Goal: Task Accomplishment & Management: Manage account settings

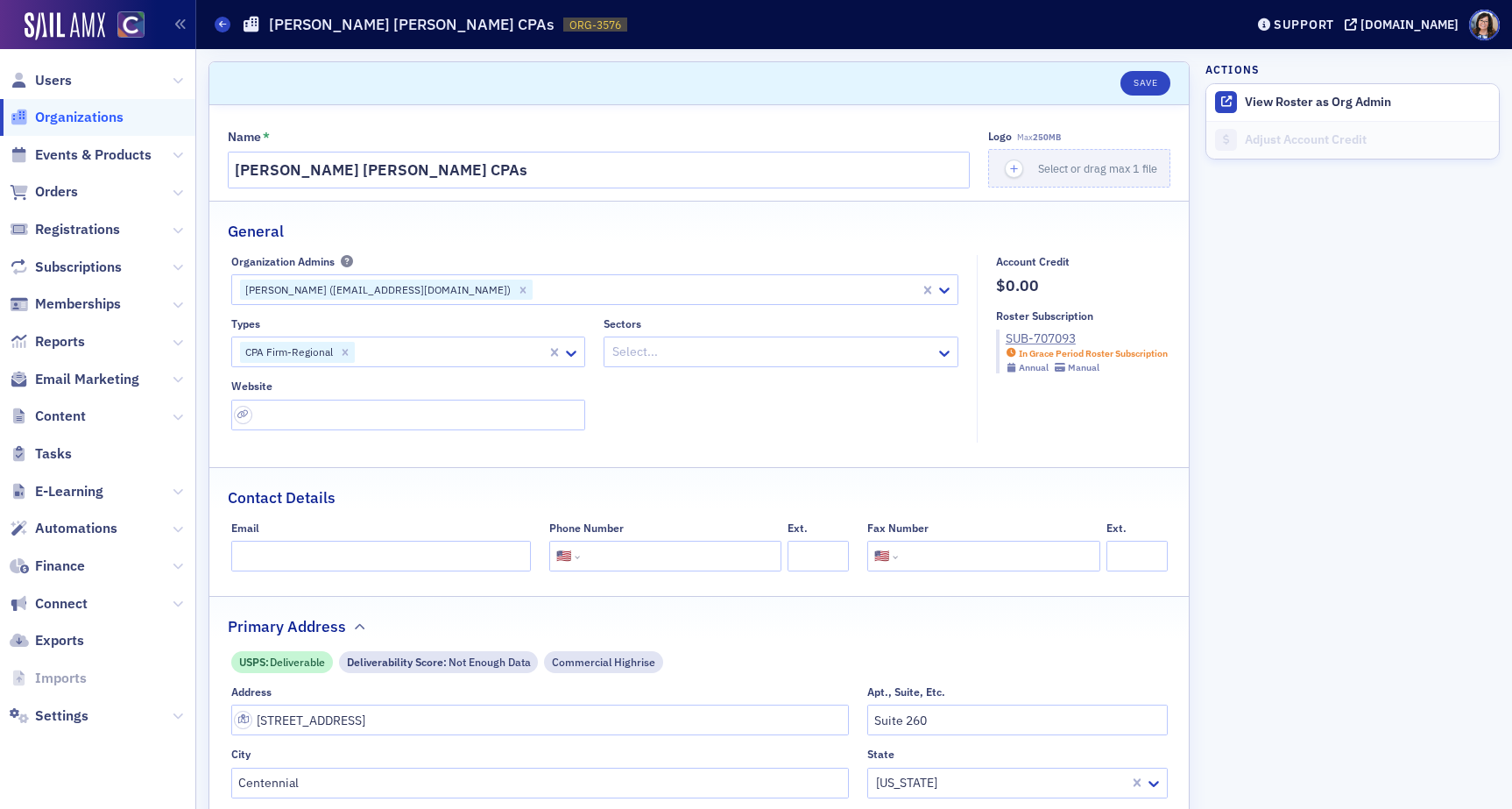
select select "US"
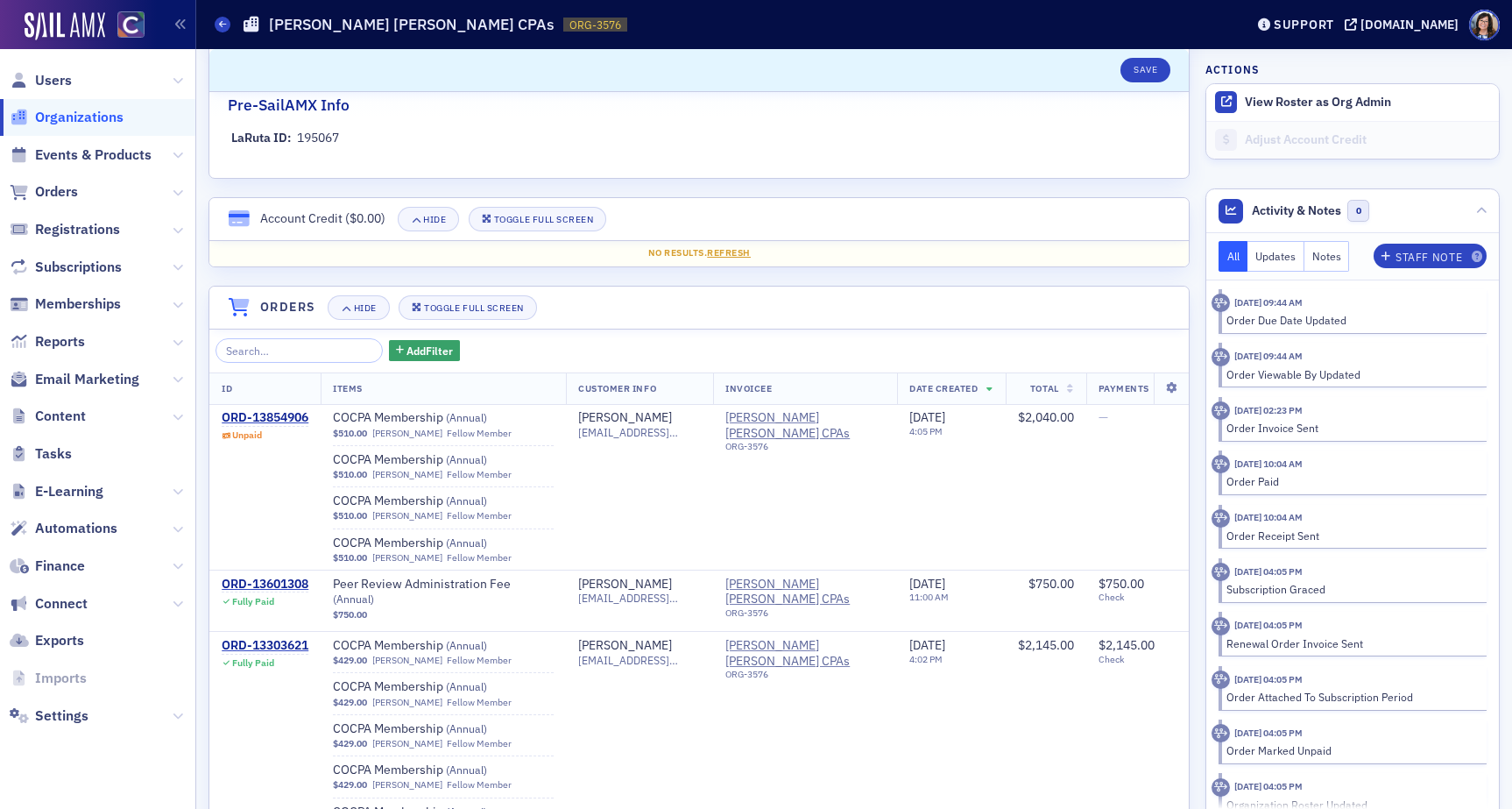
scroll to position [1018, 0]
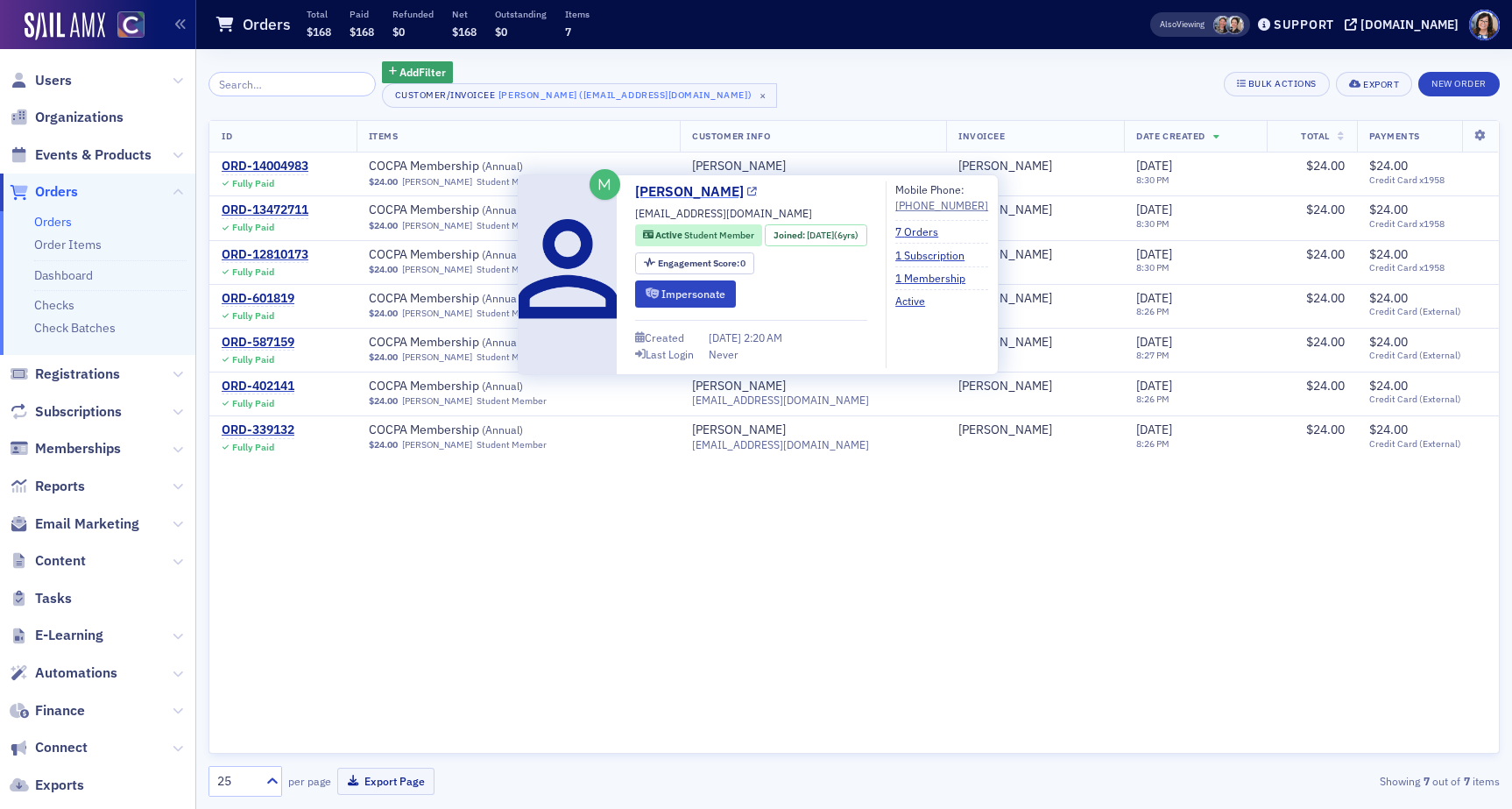
click at [748, 191] on icon at bounding box center [752, 192] width 10 height 10
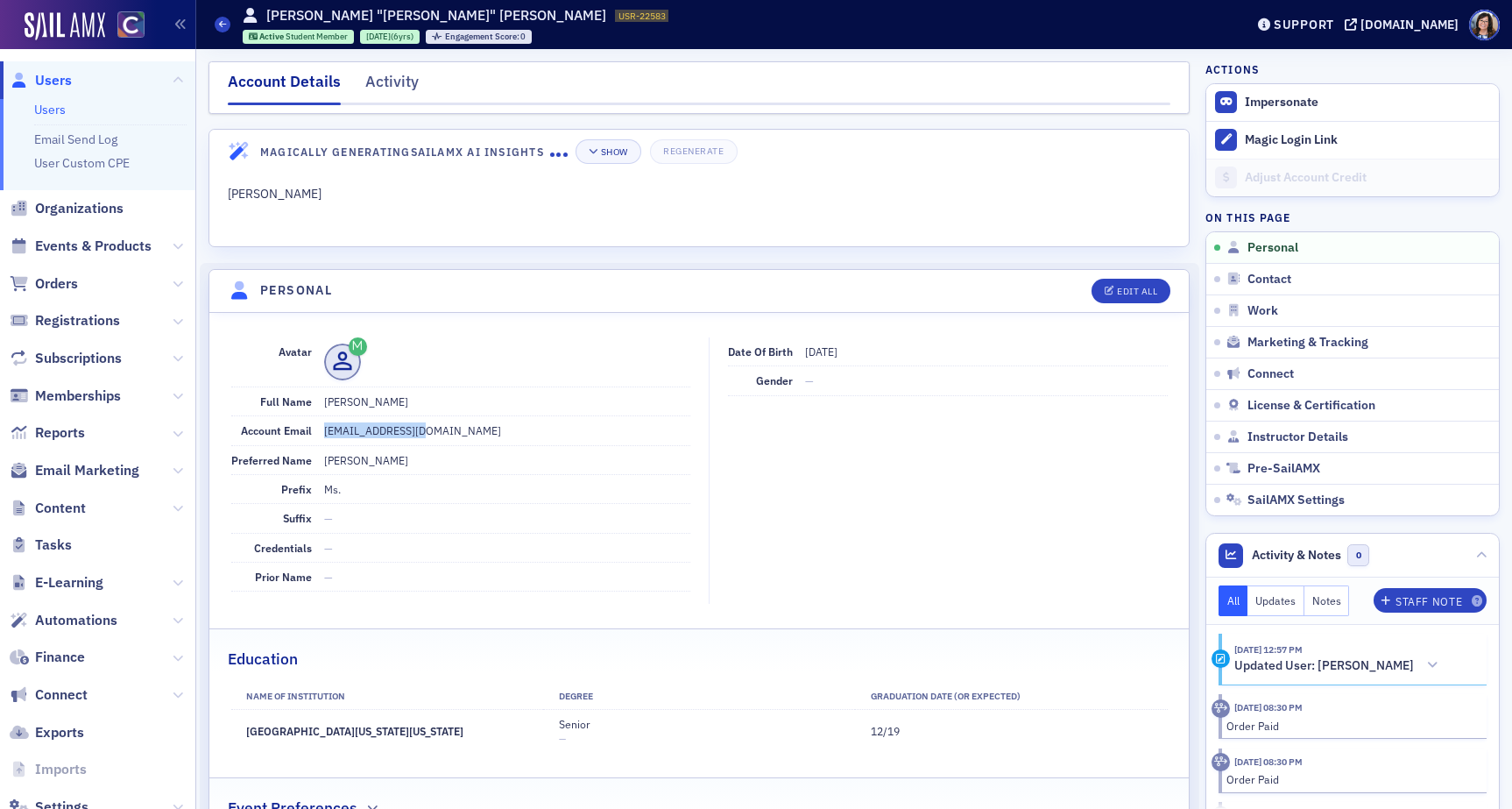
drag, startPoint x: 394, startPoint y: 434, endPoint x: 317, endPoint y: 434, distance: 77.0
click at [317, 434] on div "Account Email cjenkin3@uccs.edu" at bounding box center [461, 431] width 459 height 29
copy dd "cjenkin3@uccs.edu"
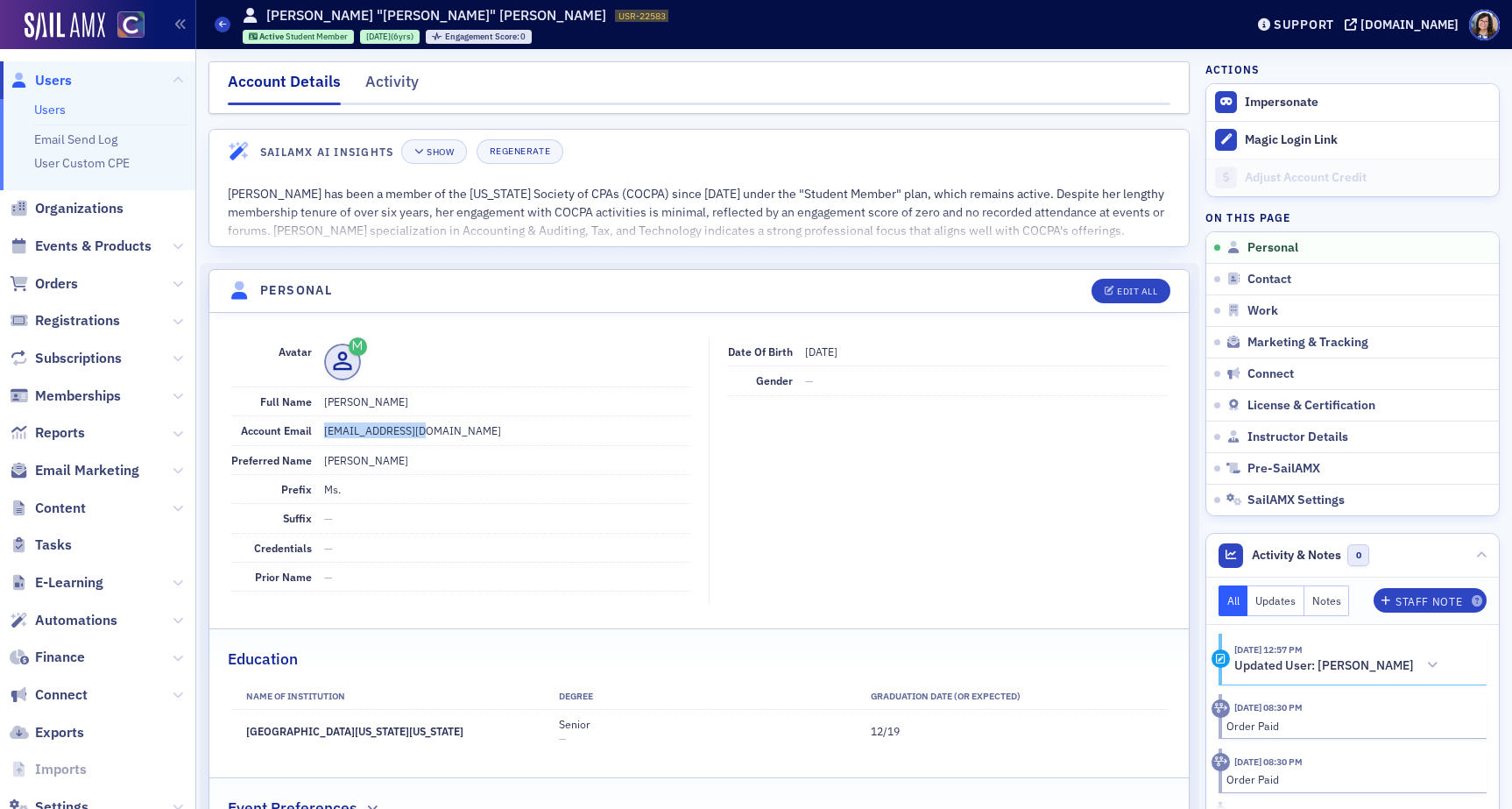
click at [54, 79] on span "Users" at bounding box center [53, 80] width 36 height 19
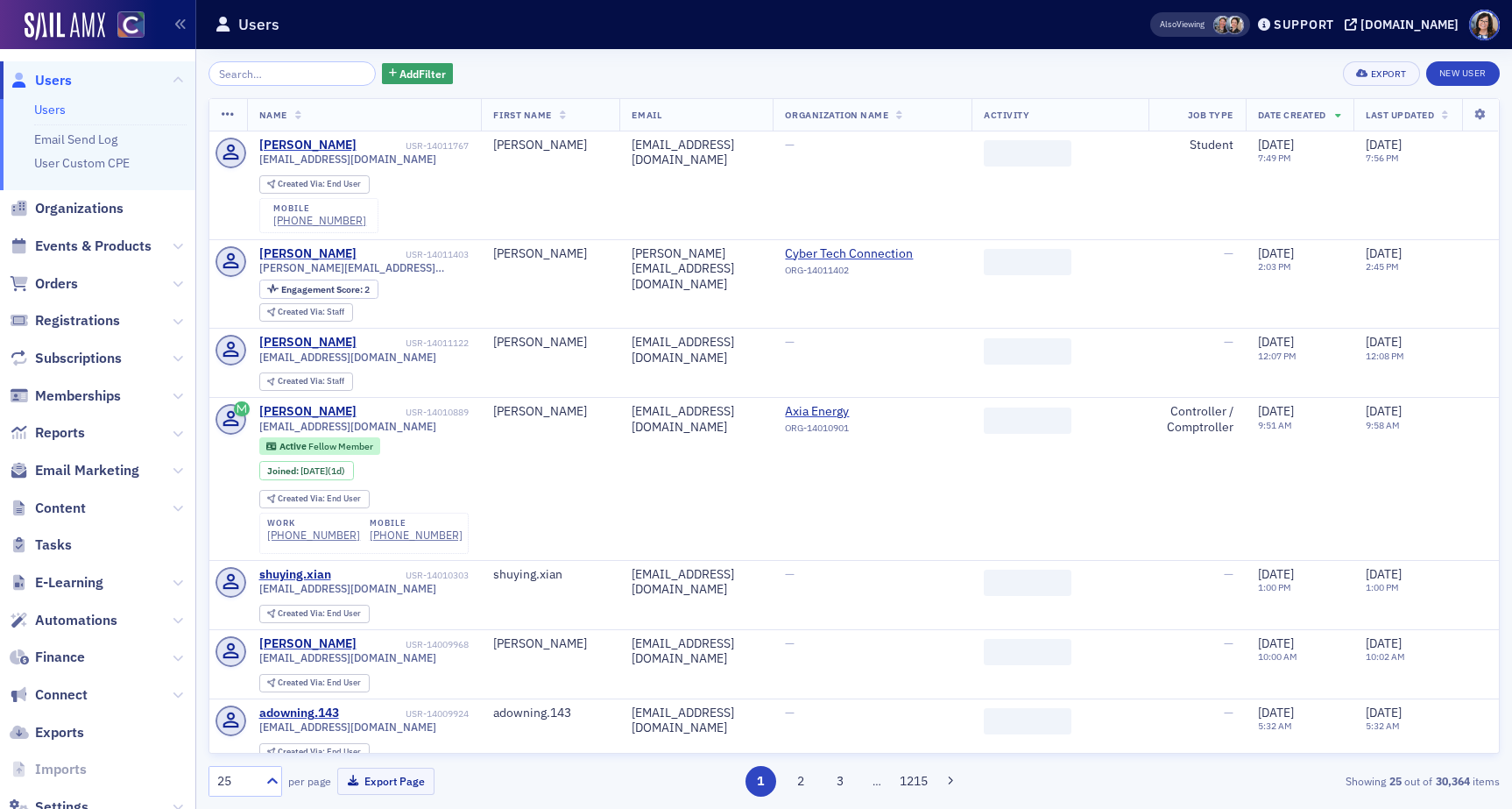
click at [255, 79] on input "search" at bounding box center [292, 73] width 168 height 25
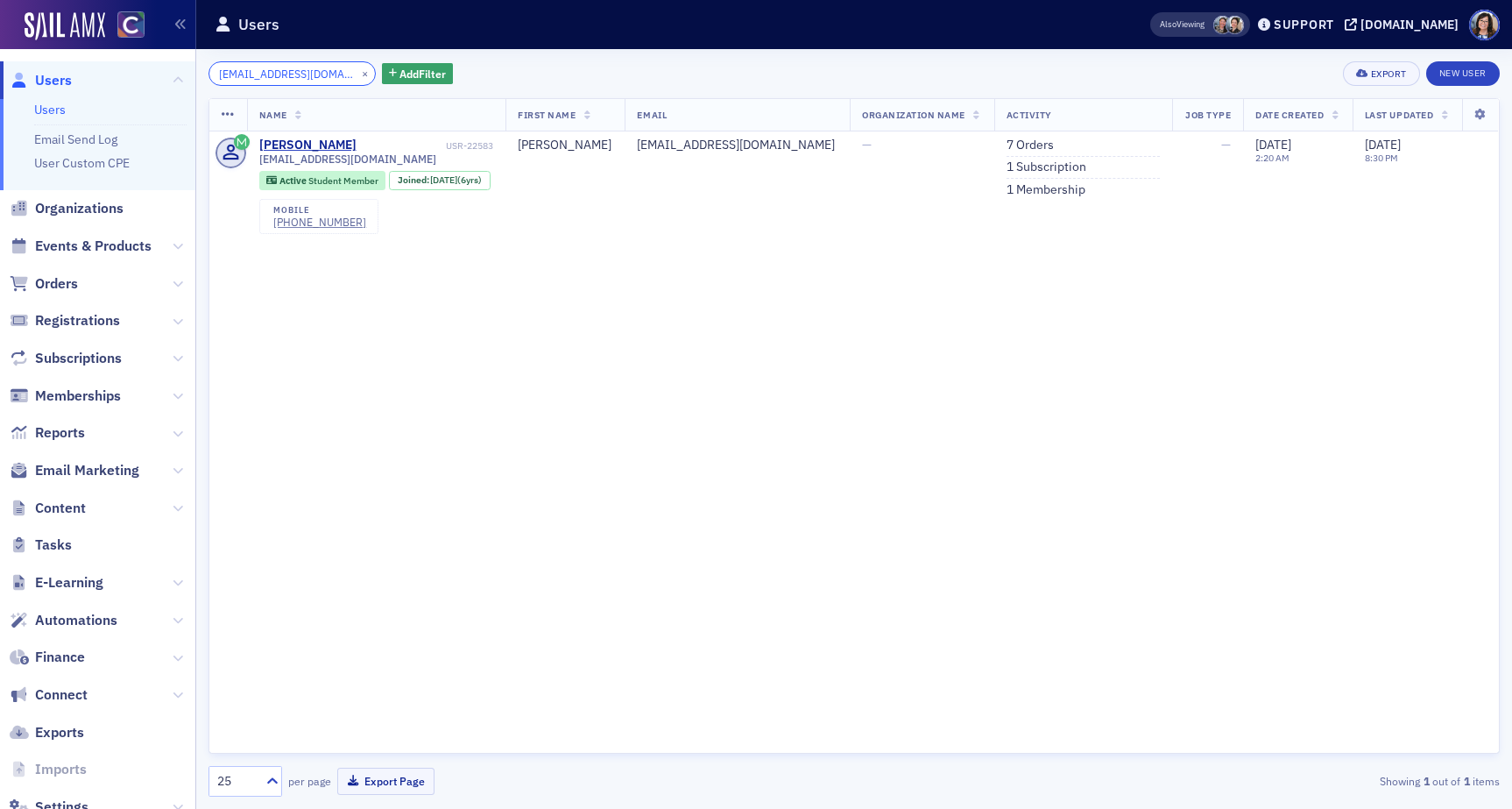
drag, startPoint x: 314, startPoint y: 76, endPoint x: 196, endPoint y: 71, distance: 118.1
click at [196, 71] on div "Users Users Email Send Log User Custom CPE Organizations Events & Products Orde…" at bounding box center [756, 404] width 1512 height 809
type input "j"
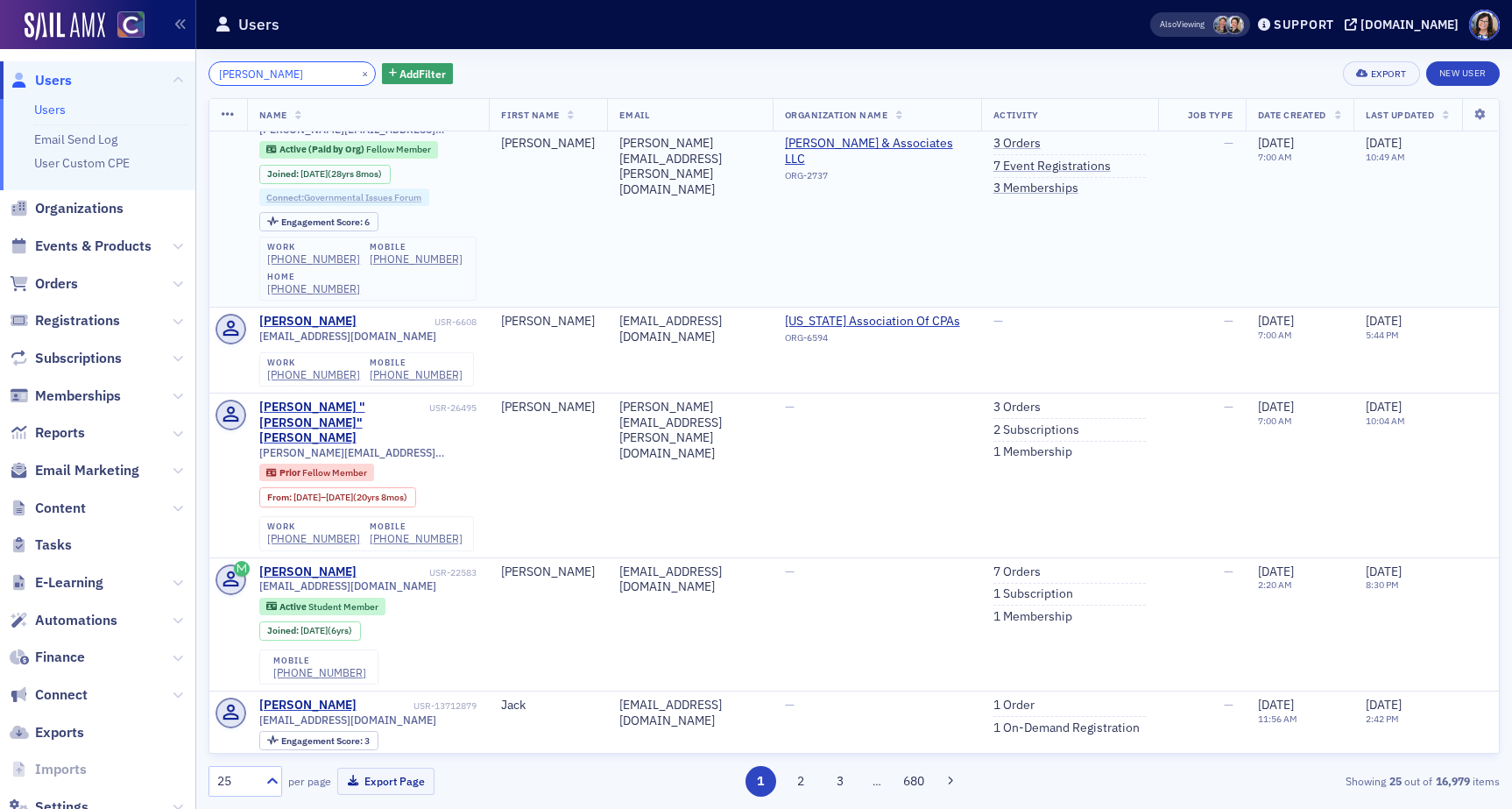
scroll to position [145, 0]
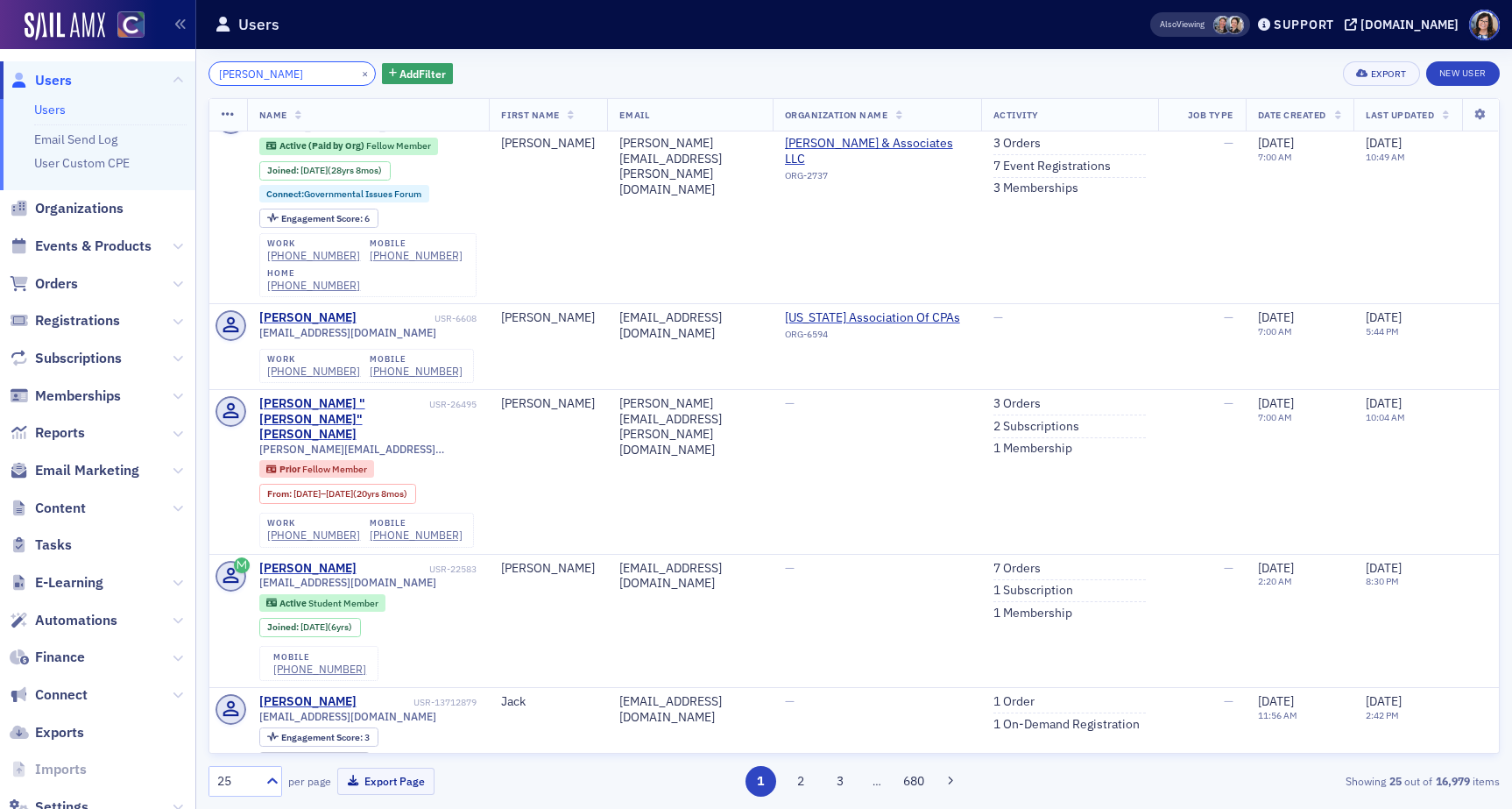
click at [224, 77] on input "c jenkins" at bounding box center [292, 73] width 168 height 25
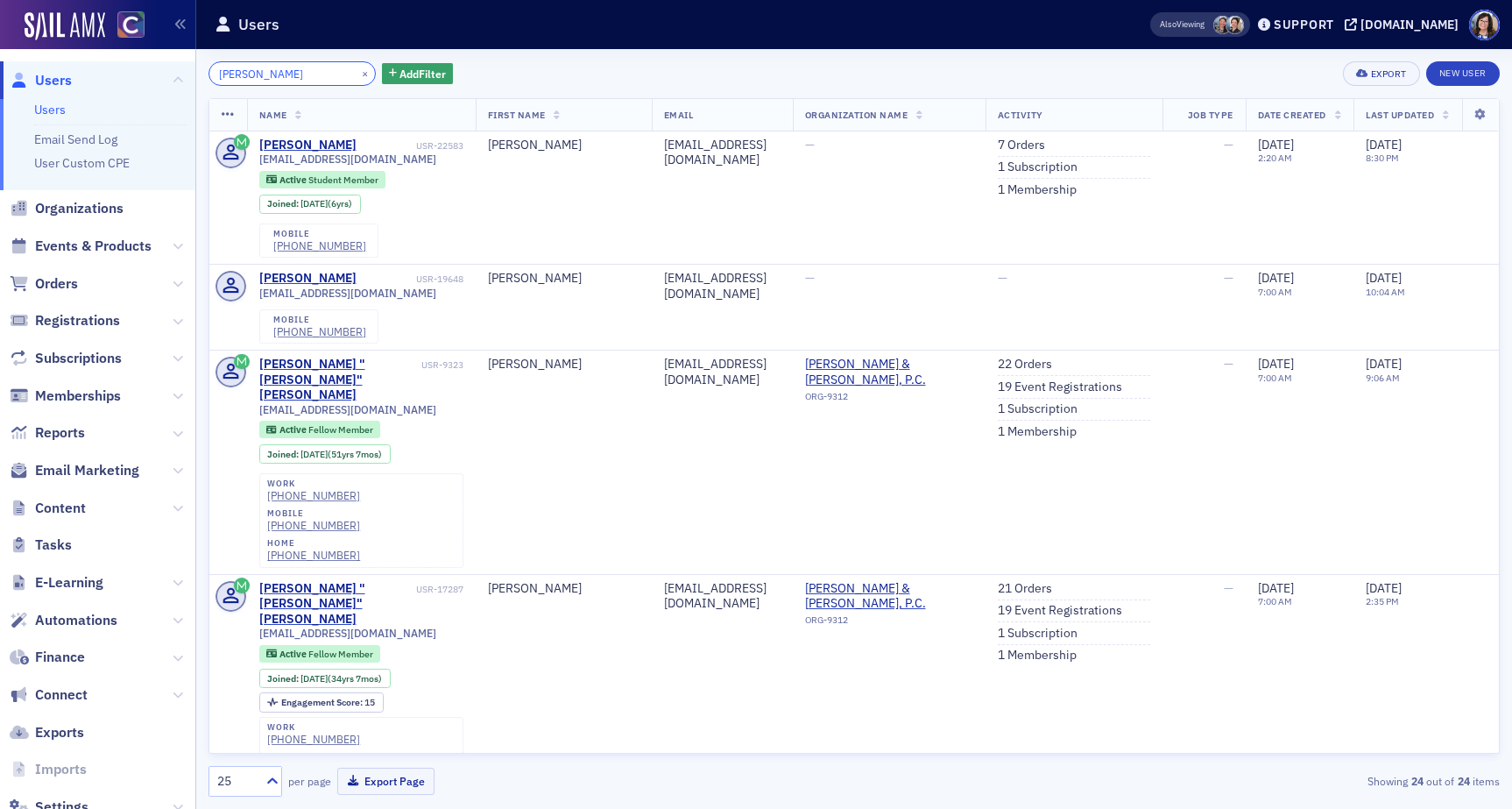
type input "carley jenkins"
click at [357, 71] on button "×" at bounding box center [364, 72] width 15 height 15
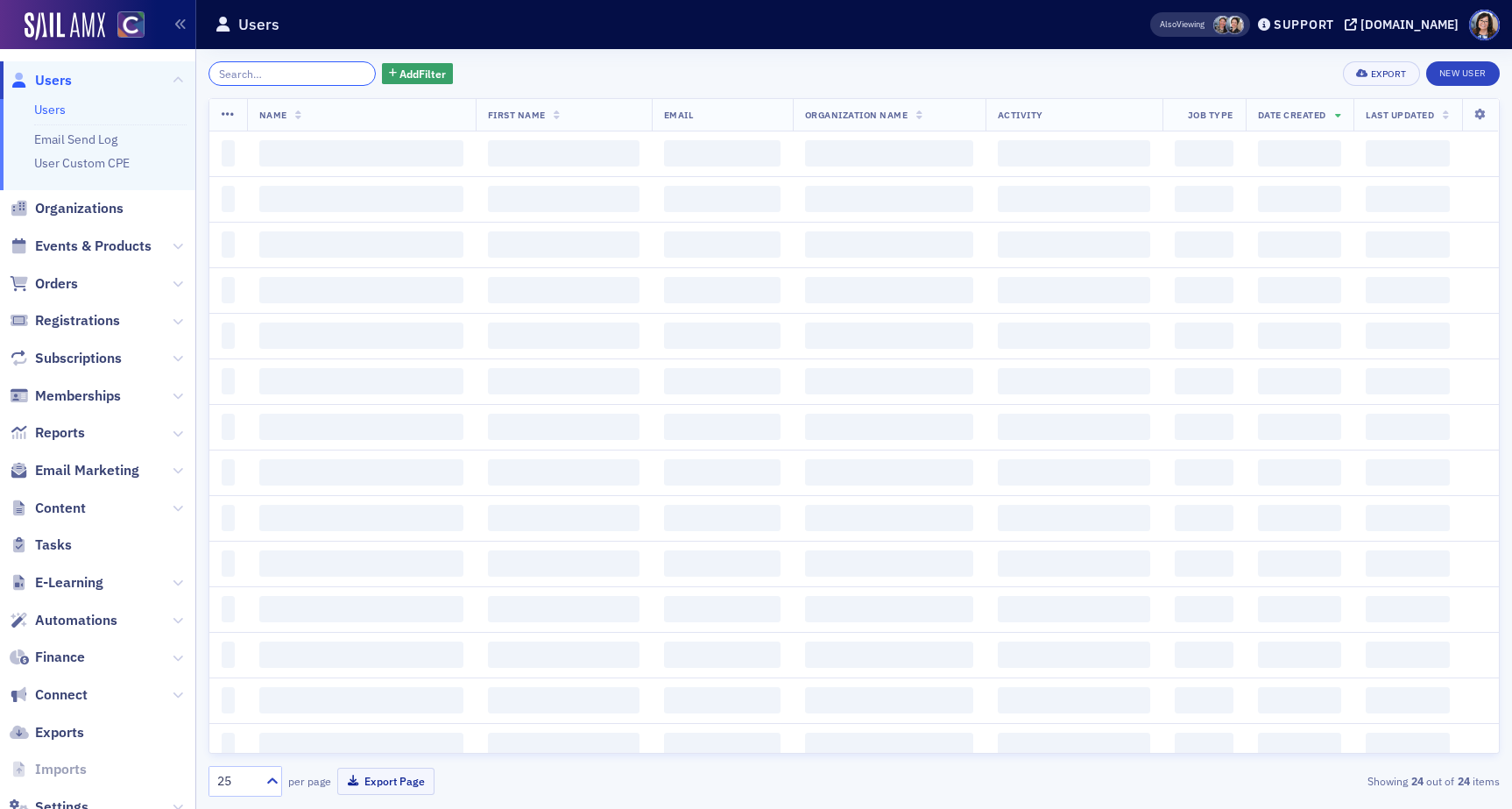
click at [314, 71] on input "search" at bounding box center [292, 73] width 168 height 25
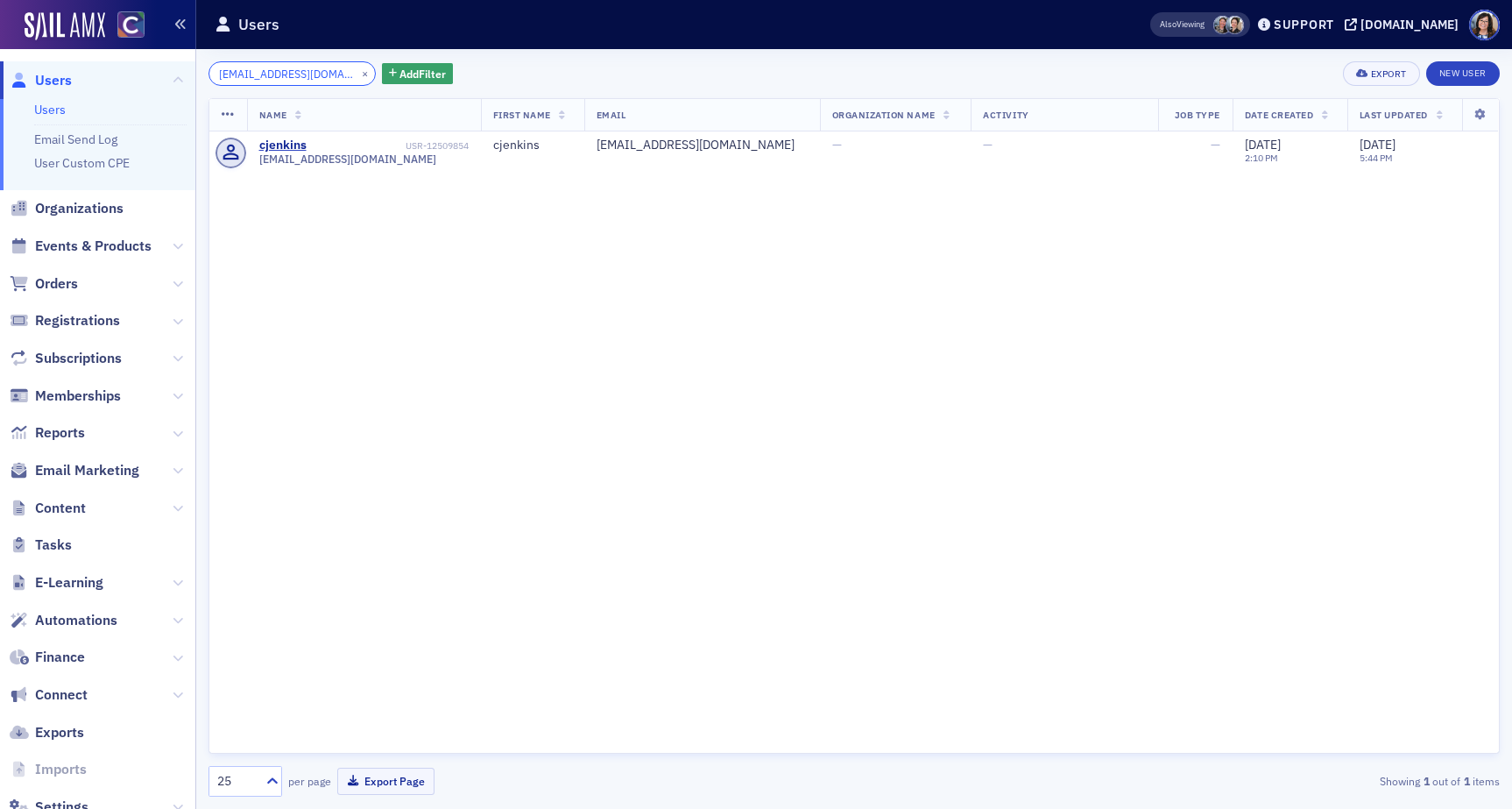
type input "cjenkins@wcrcpa.com"
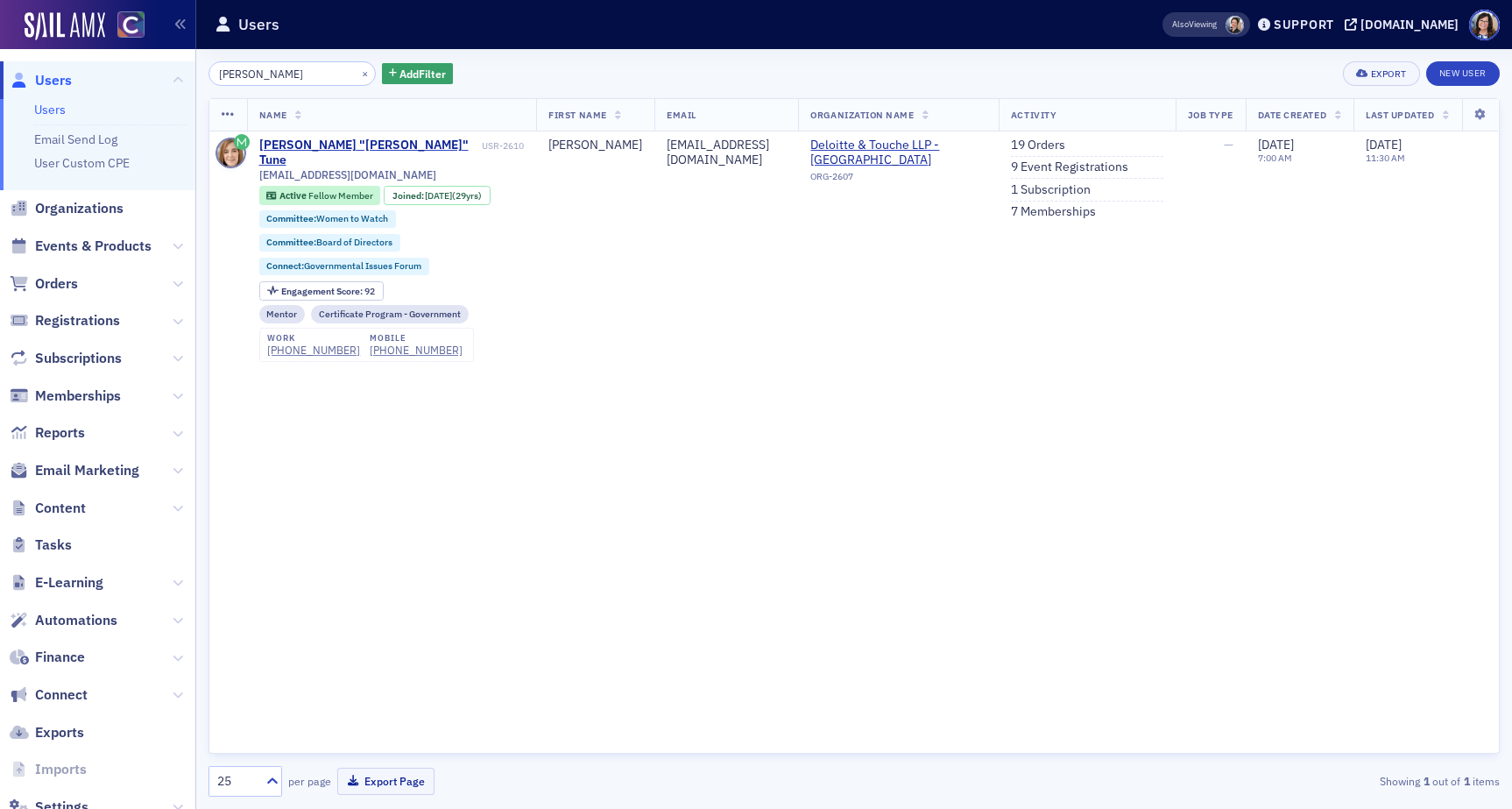
drag, startPoint x: 201, startPoint y: 66, endPoint x: 179, endPoint y: 67, distance: 22.0
click at [179, 67] on div "Users Users Email Send Log User Custom CPE Organizations Events & Products Orde…" at bounding box center [756, 404] width 1512 height 809
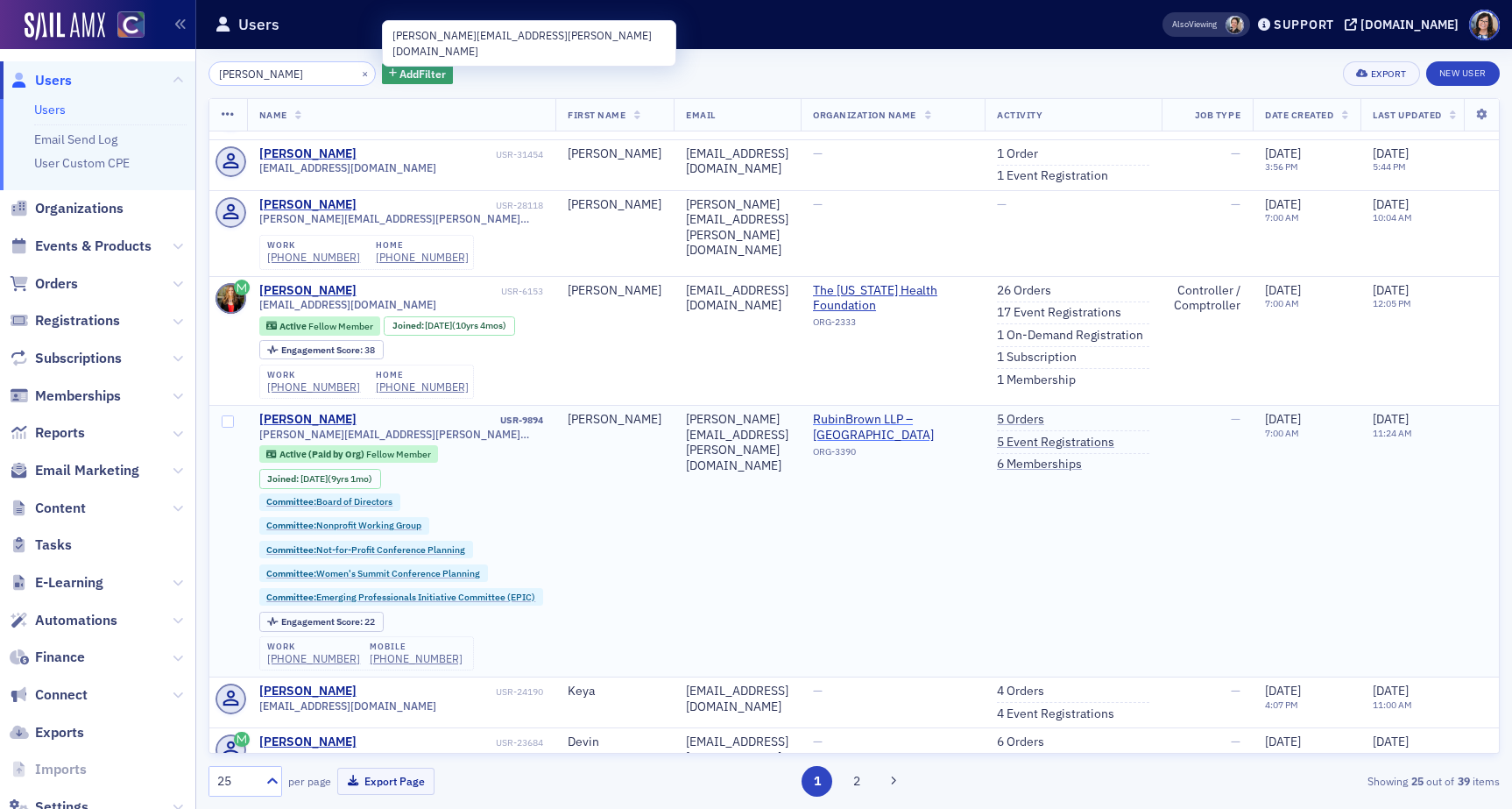
scroll to position [348, 0]
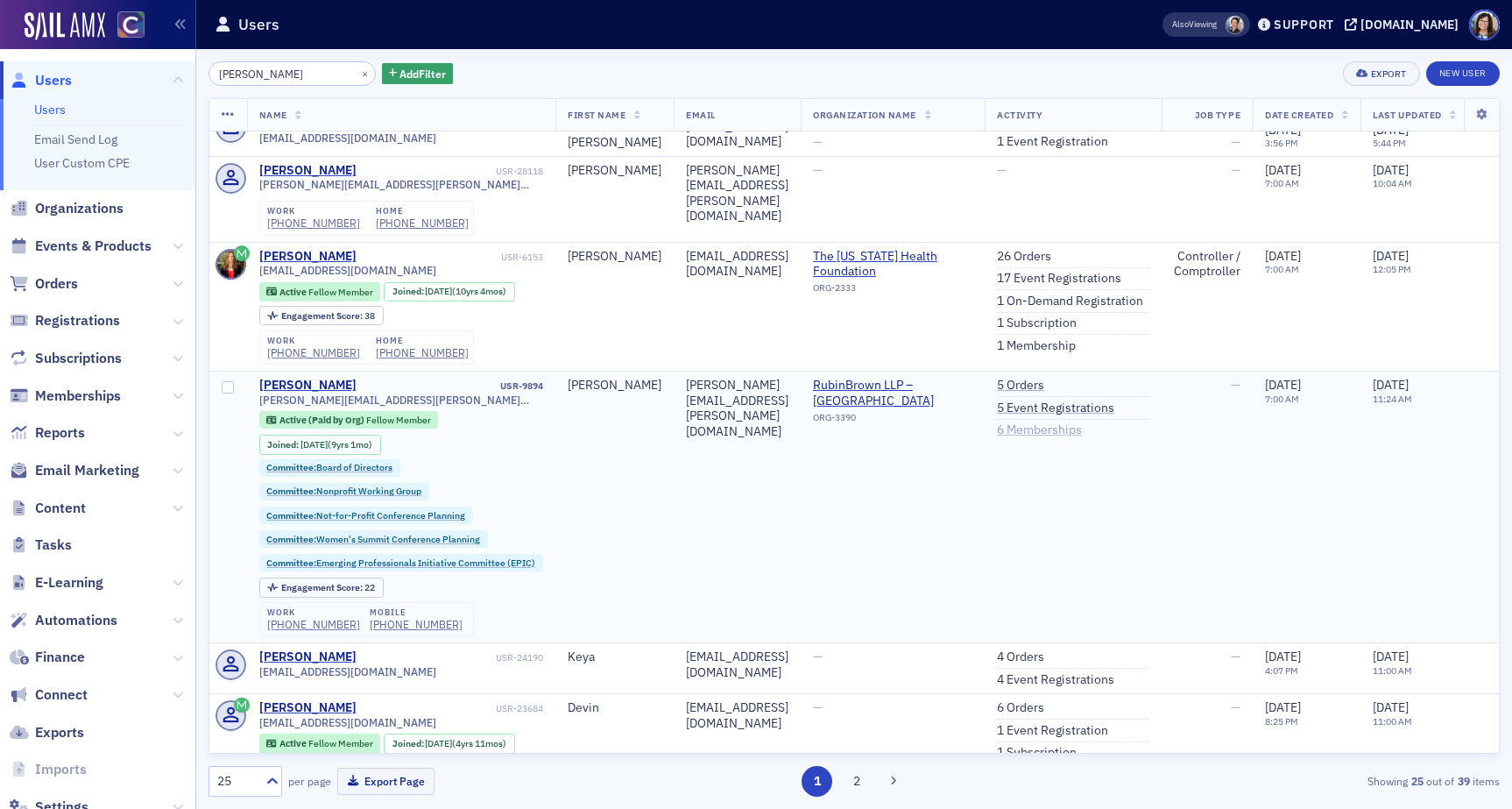
type input "[PERSON_NAME]"
click at [1082, 423] on link "6 Memberships" at bounding box center [1039, 430] width 85 height 15
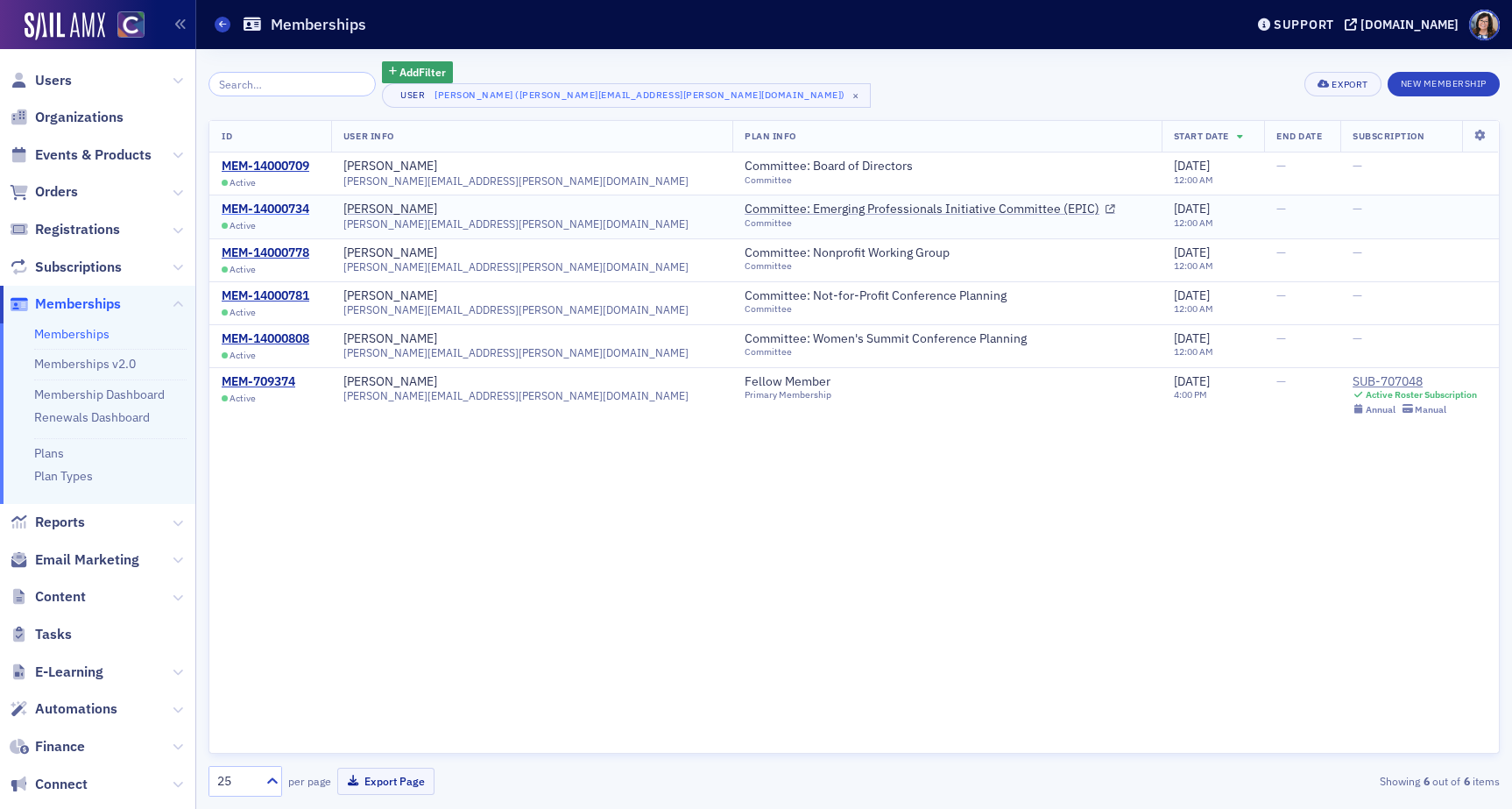
click at [249, 211] on div "MEM-14000734" at bounding box center [265, 209] width 87 height 15
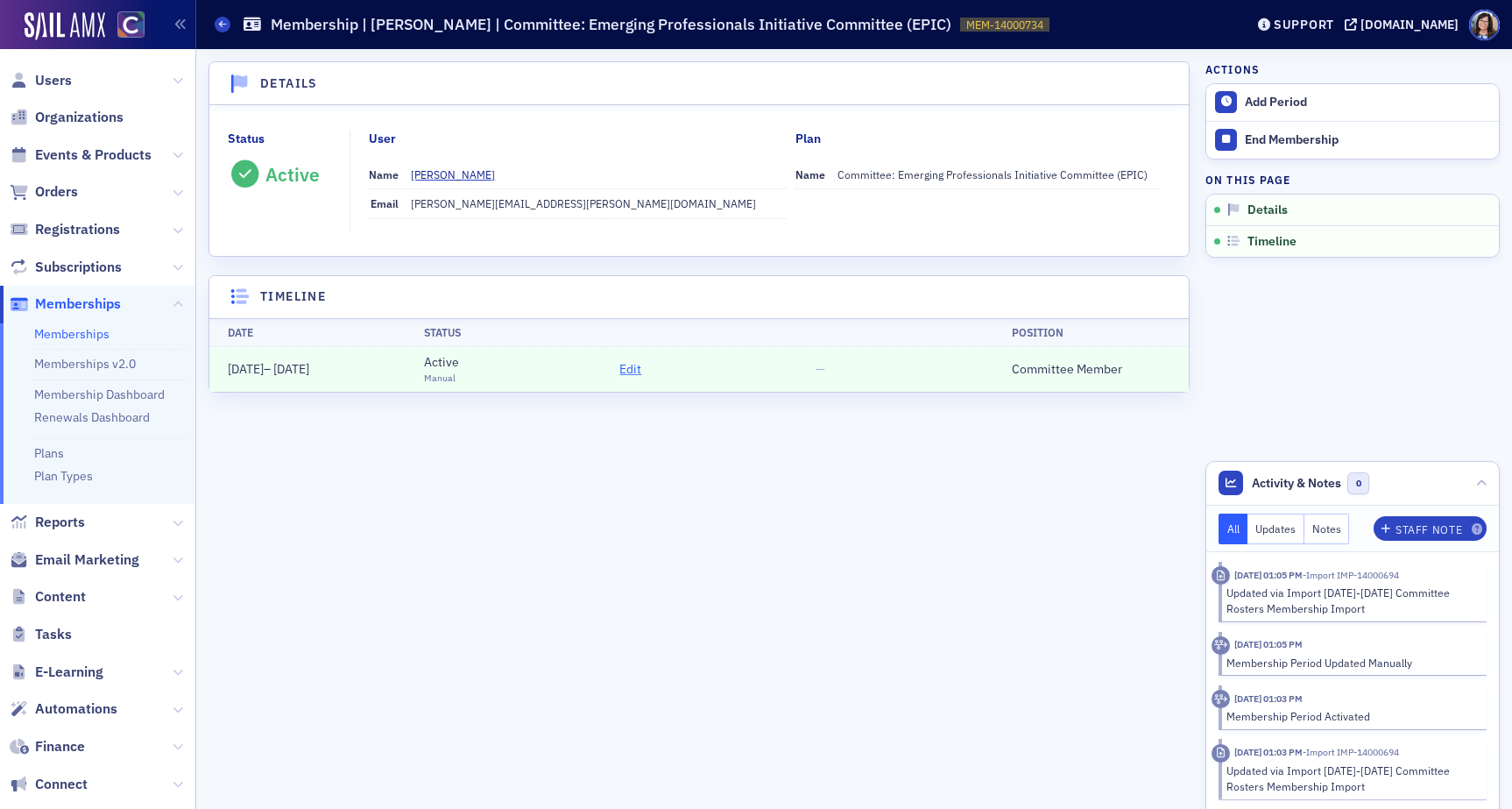
click at [629, 372] on span "Edit" at bounding box center [630, 369] width 22 height 18
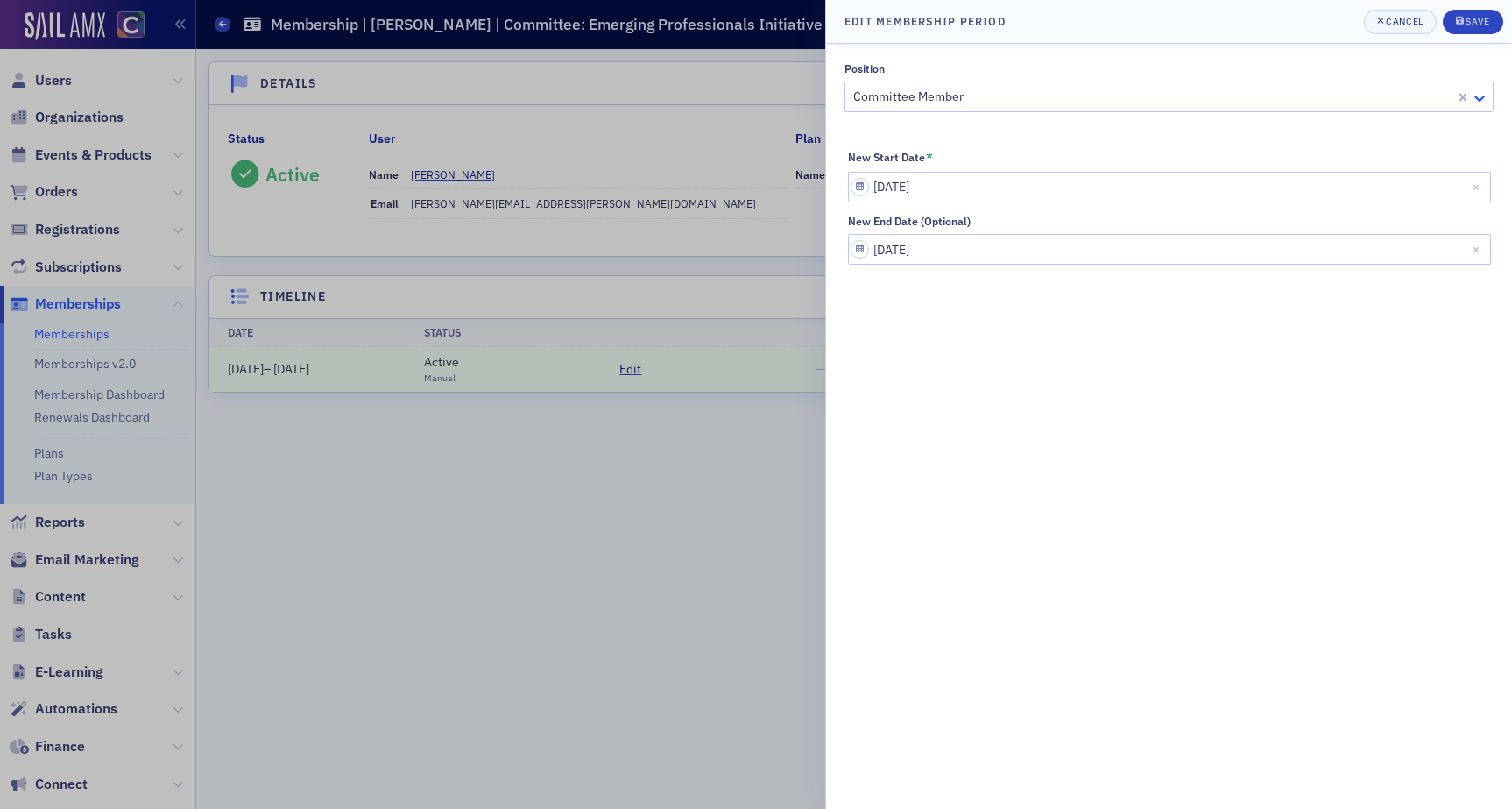
click at [1481, 95] on icon at bounding box center [1479, 97] width 17 height 17
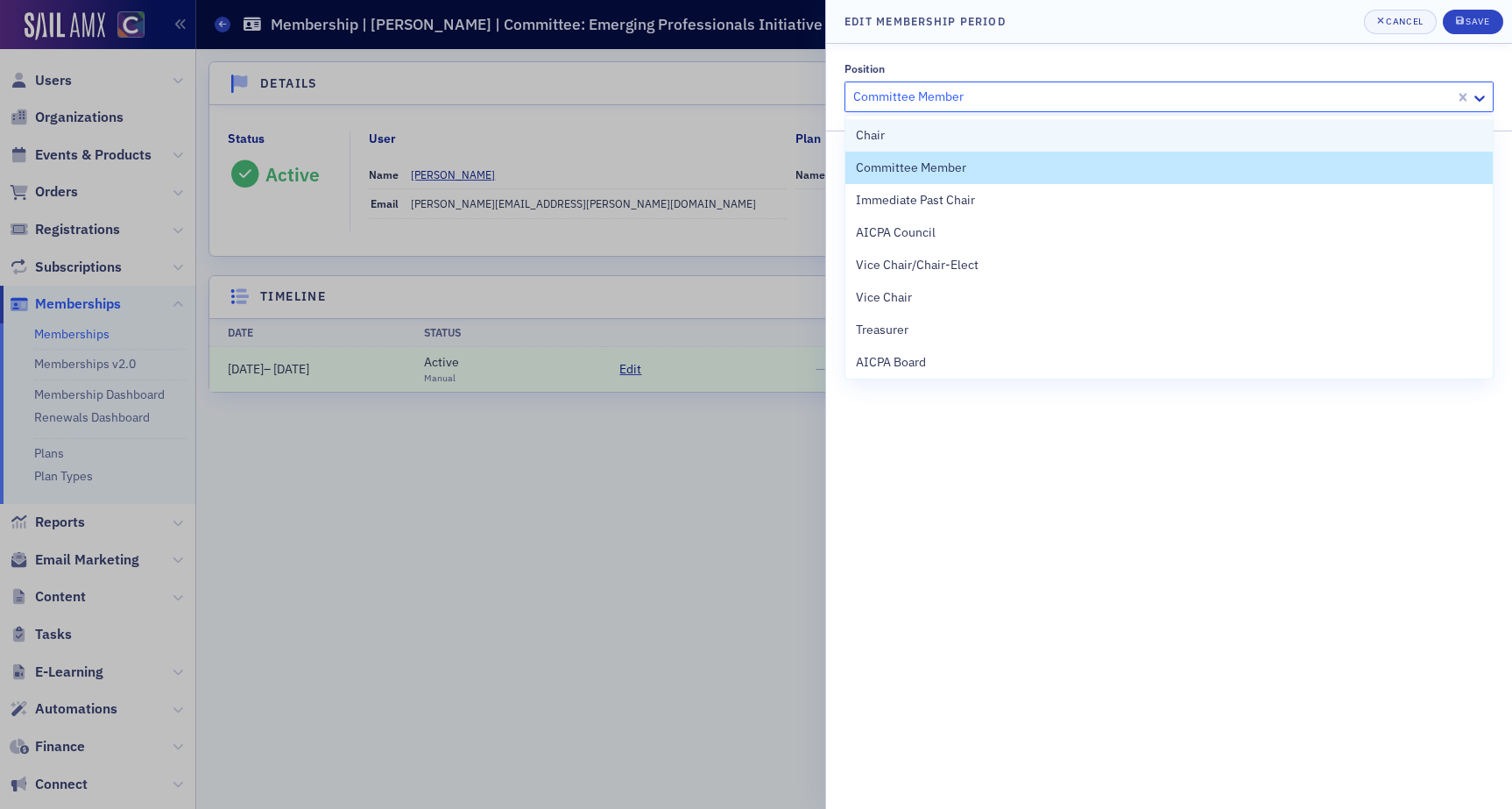
click at [1138, 142] on div "Chair" at bounding box center [1170, 136] width 627 height 18
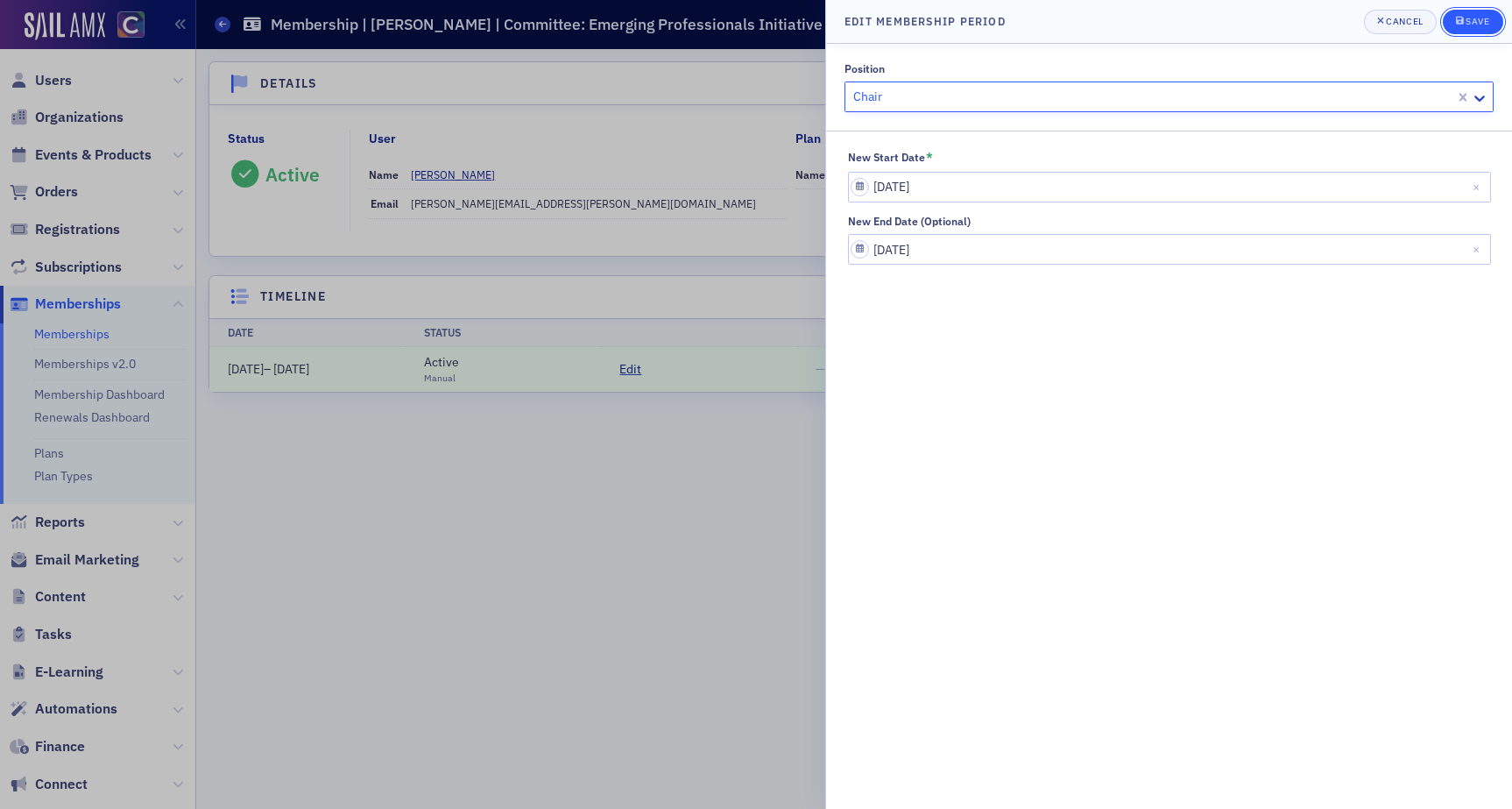
click at [1485, 18] on div "Save" at bounding box center [1477, 21] width 24 height 10
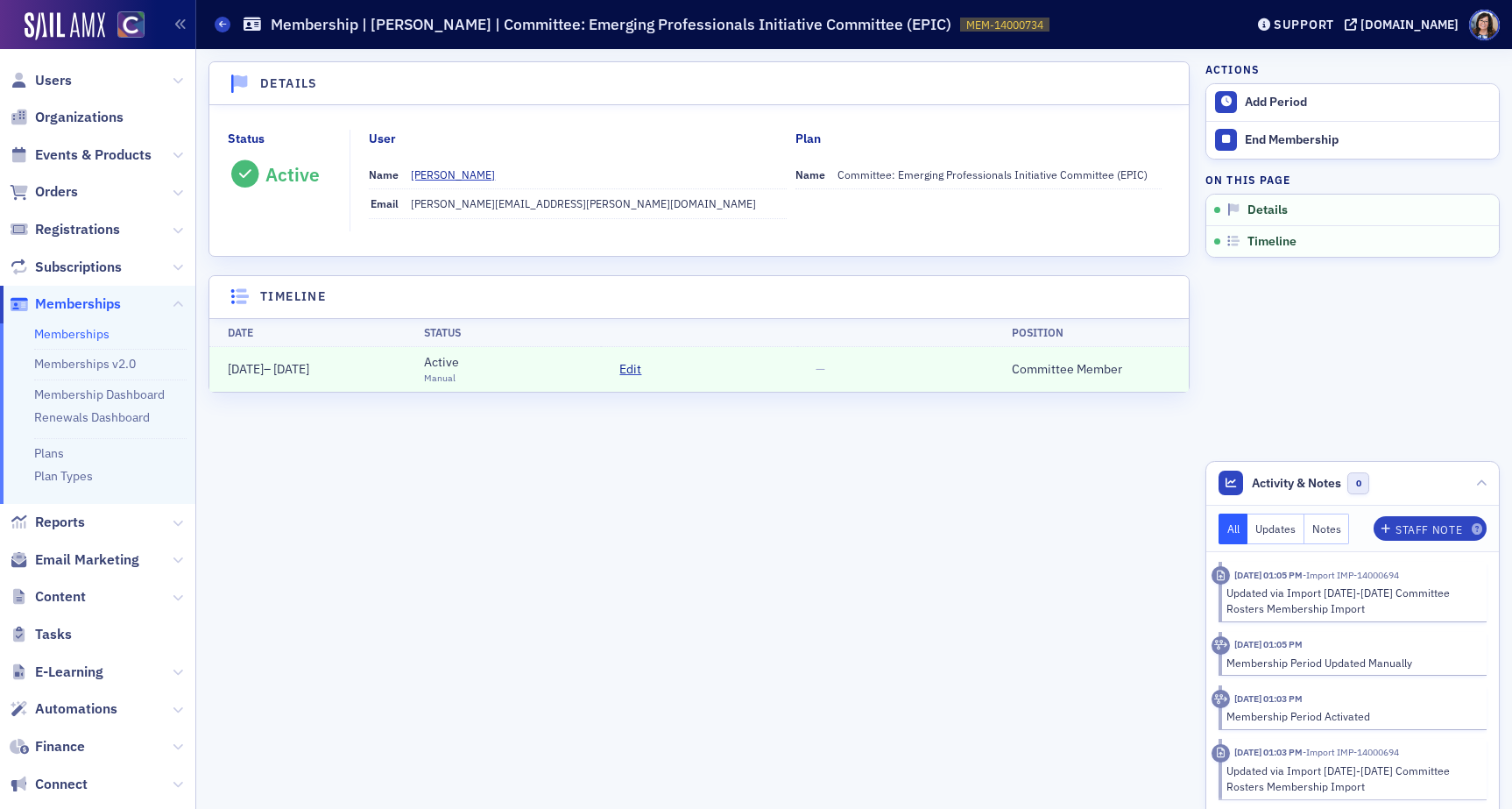
click at [1489, 22] on span at bounding box center [1485, 26] width 31 height 31
